Goal: Transaction & Acquisition: Purchase product/service

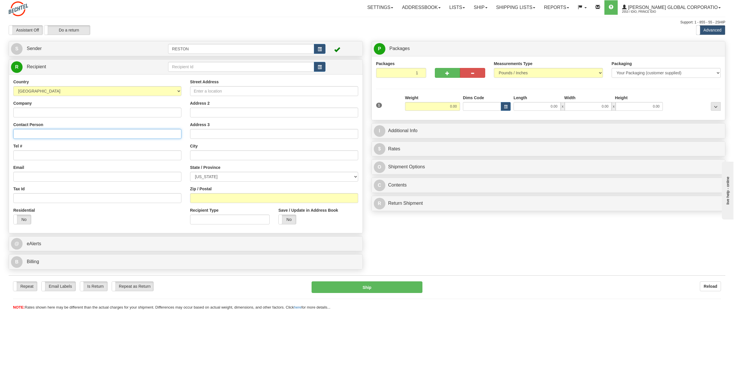
click at [31, 133] on input "Contact Person" at bounding box center [97, 134] width 168 height 10
paste input "[PERSON_NAME]"
type input "[PERSON_NAME]"
drag, startPoint x: 34, startPoint y: 155, endPoint x: 0, endPoint y: 134, distance: 40.6
click at [34, 155] on input "Tel #" at bounding box center [97, 155] width 168 height 10
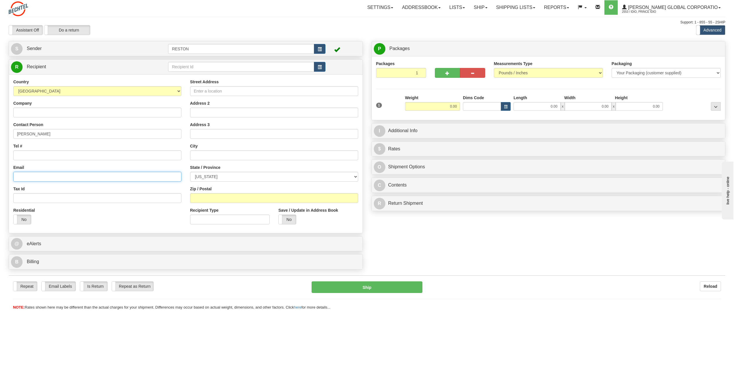
click at [30, 176] on input "Email" at bounding box center [97, 177] width 168 height 10
paste input "[EMAIL_ADDRESS][PERSON_NAME][DOMAIN_NAME]"
type input "[EMAIL_ADDRESS][PERSON_NAME][DOMAIN_NAME]"
paste input "ORN-Oriana Solar Project"
type input "ORN-Oriana Solar Project"
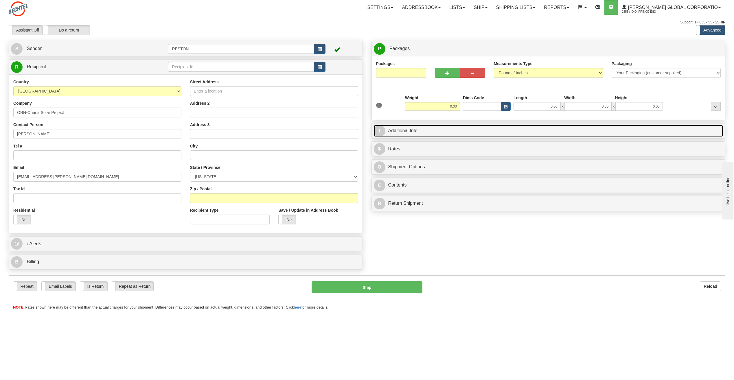
click at [453, 131] on link "I Additional Info" at bounding box center [549, 131] width 350 height 12
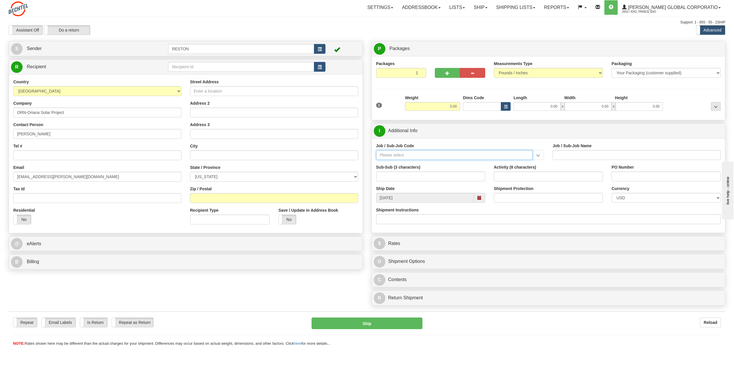
paste input "26674-210"
type input "26674-210"
click at [406, 162] on div "26674-210" at bounding box center [453, 164] width 151 height 6
type input "CHARGER SOLAR PROJECT EPC - FIELD NON-MANUAL"
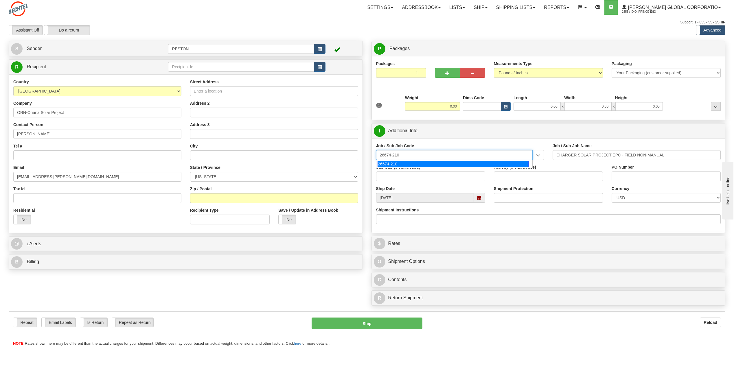
type input "26674-210"
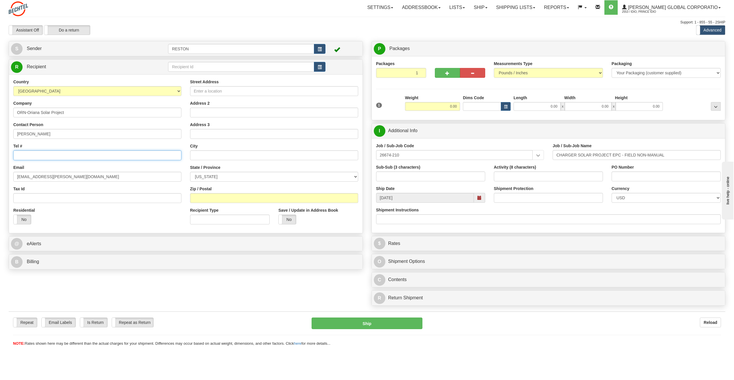
click at [53, 154] on input "Tel #" at bounding box center [97, 155] width 168 height 10
paste input "[PHONE_NUMBER]"
type input "[PHONE_NUMBER]"
click at [221, 91] on input "Street Address" at bounding box center [274, 91] width 168 height 10
paste input "[STREET_ADDRESS]"
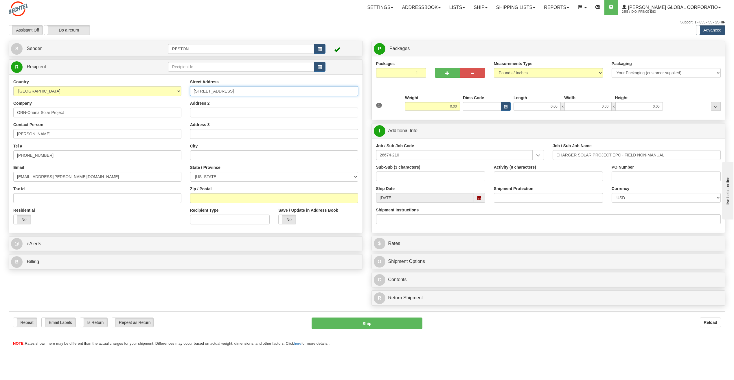
type input "[STREET_ADDRESS]"
paste input "Victoria"
type input "Victoria"
click at [226, 175] on select "[US_STATE] [US_STATE] [US_STATE] [US_STATE] Armed Forces America Armed Forces E…" at bounding box center [274, 177] width 168 height 10
select select "[GEOGRAPHIC_DATA]"
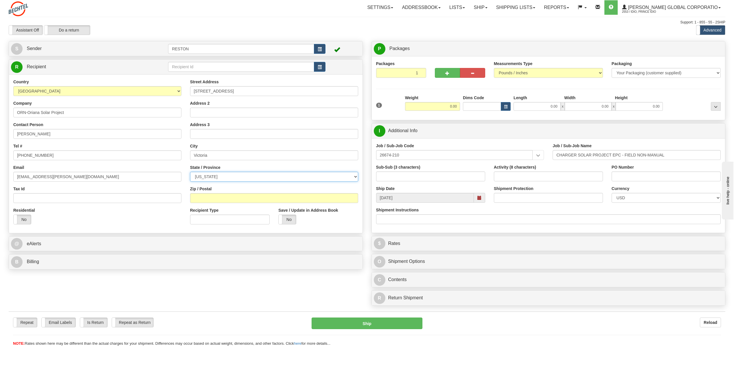
click at [190, 172] on select "[US_STATE] [US_STATE] [US_STATE] [US_STATE] Armed Forces America Armed Forces E…" at bounding box center [274, 177] width 168 height 10
click at [240, 199] on input "Zip / Postal" at bounding box center [274, 198] width 168 height 10
paste input "77904"
type input "77904"
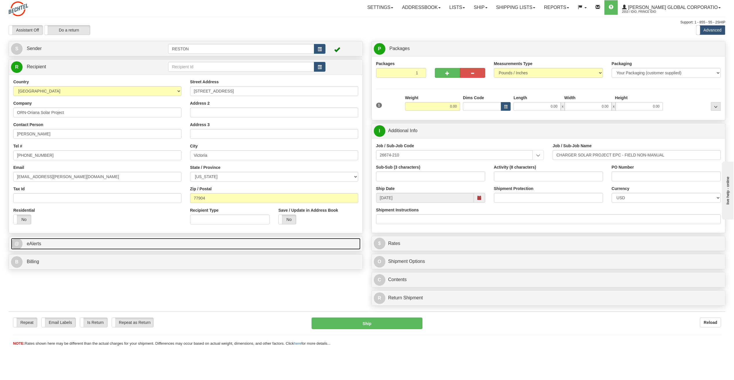
click at [58, 243] on link "@ eAlerts" at bounding box center [186, 244] width 350 height 12
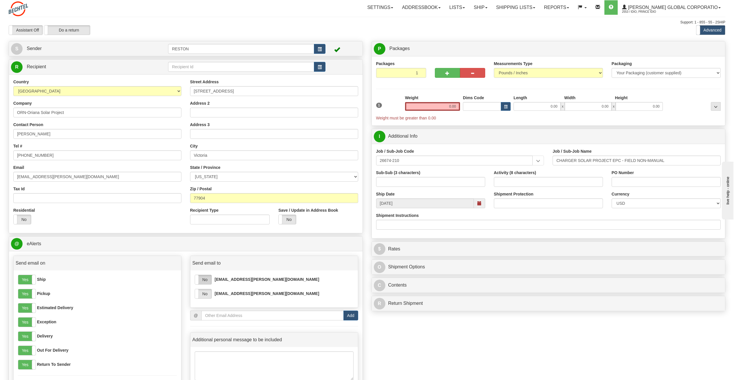
click at [208, 282] on label "No" at bounding box center [203, 279] width 16 height 9
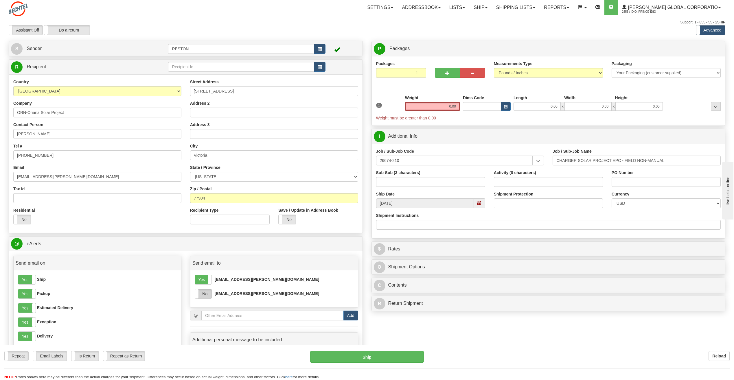
click at [208, 294] on label "No" at bounding box center [203, 293] width 16 height 9
click at [455, 106] on input "0.00" at bounding box center [432, 106] width 55 height 9
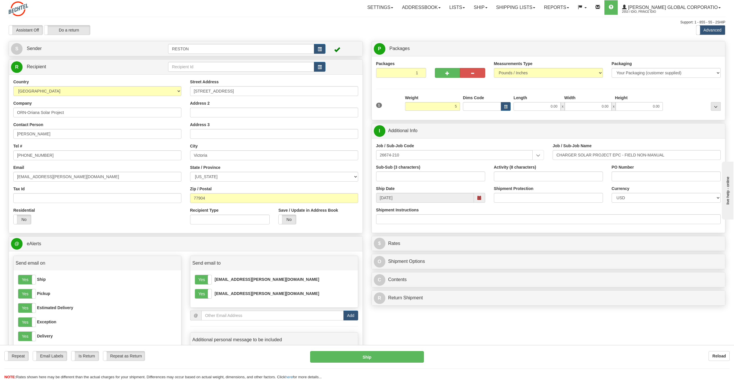
type input "5.00"
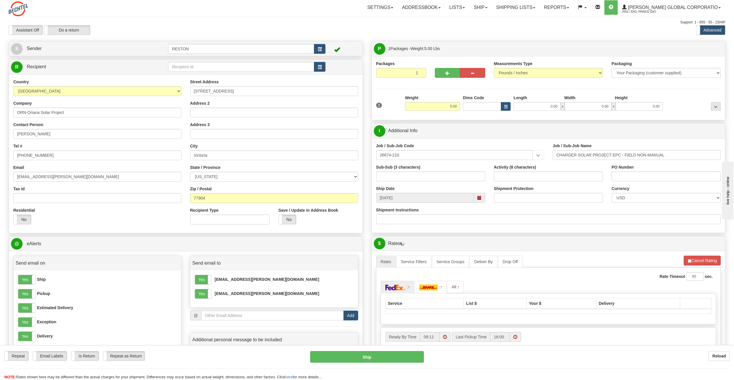
click at [448, 93] on div "Packages 1 1 Measurements Type" at bounding box center [548, 88] width 345 height 55
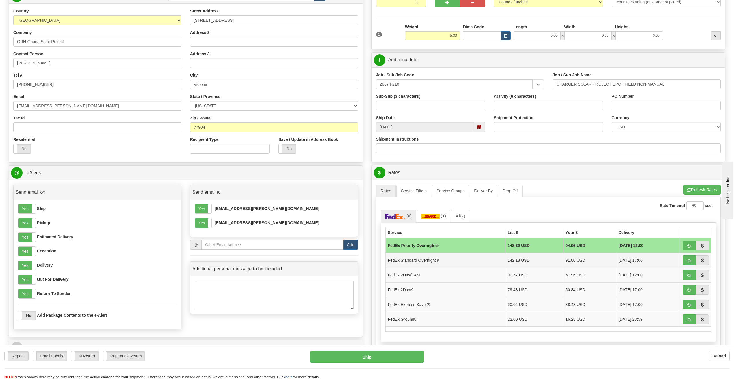
scroll to position [116, 0]
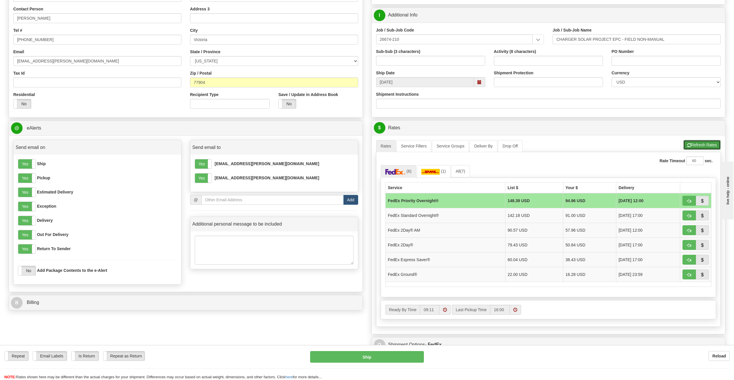
click at [693, 150] on button "Refresh Rates" at bounding box center [701, 145] width 37 height 10
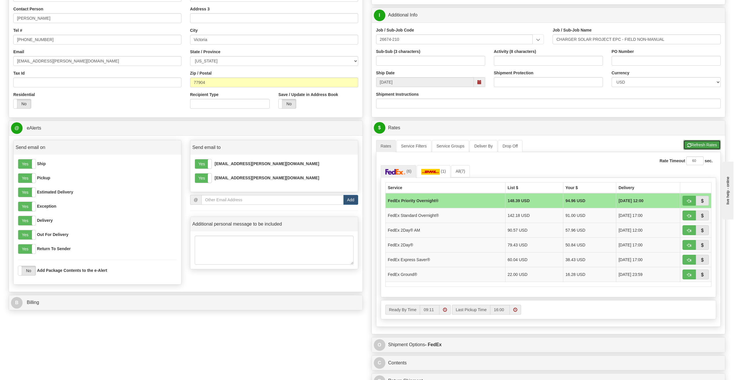
click at [705, 146] on button "Refresh Rates" at bounding box center [701, 145] width 37 height 10
click at [434, 213] on td "FedEx Standard Overnight®" at bounding box center [445, 215] width 120 height 15
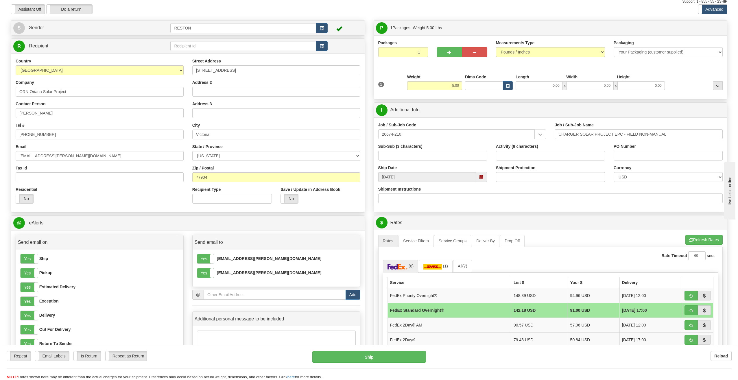
scroll to position [0, 0]
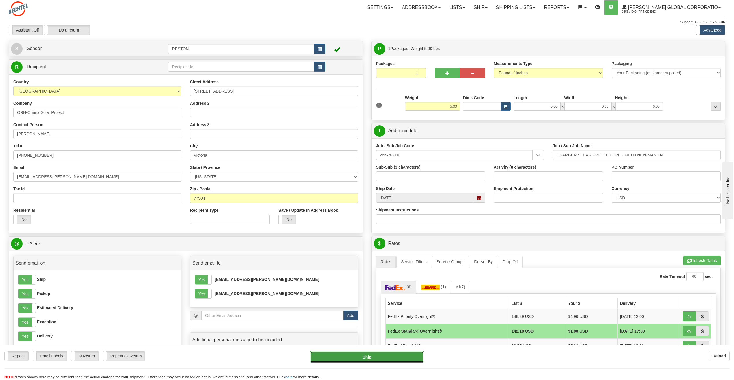
click at [382, 357] on button "Ship" at bounding box center [367, 357] width 114 height 12
type input "05"
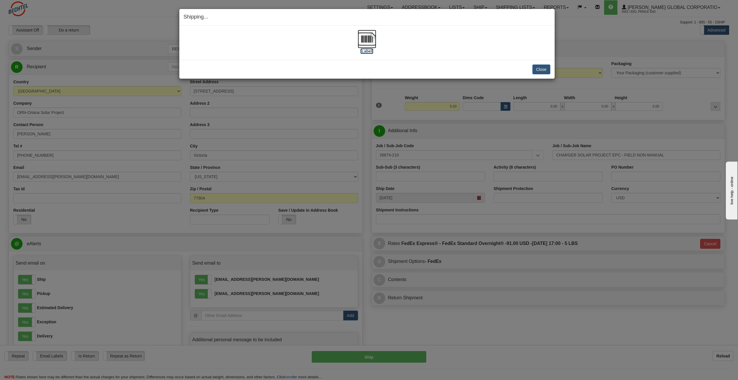
click at [365, 50] on label "[Label]" at bounding box center [367, 51] width 13 height 6
click at [542, 71] on button "Close" at bounding box center [542, 70] width 18 height 10
